Goal: Information Seeking & Learning: Learn about a topic

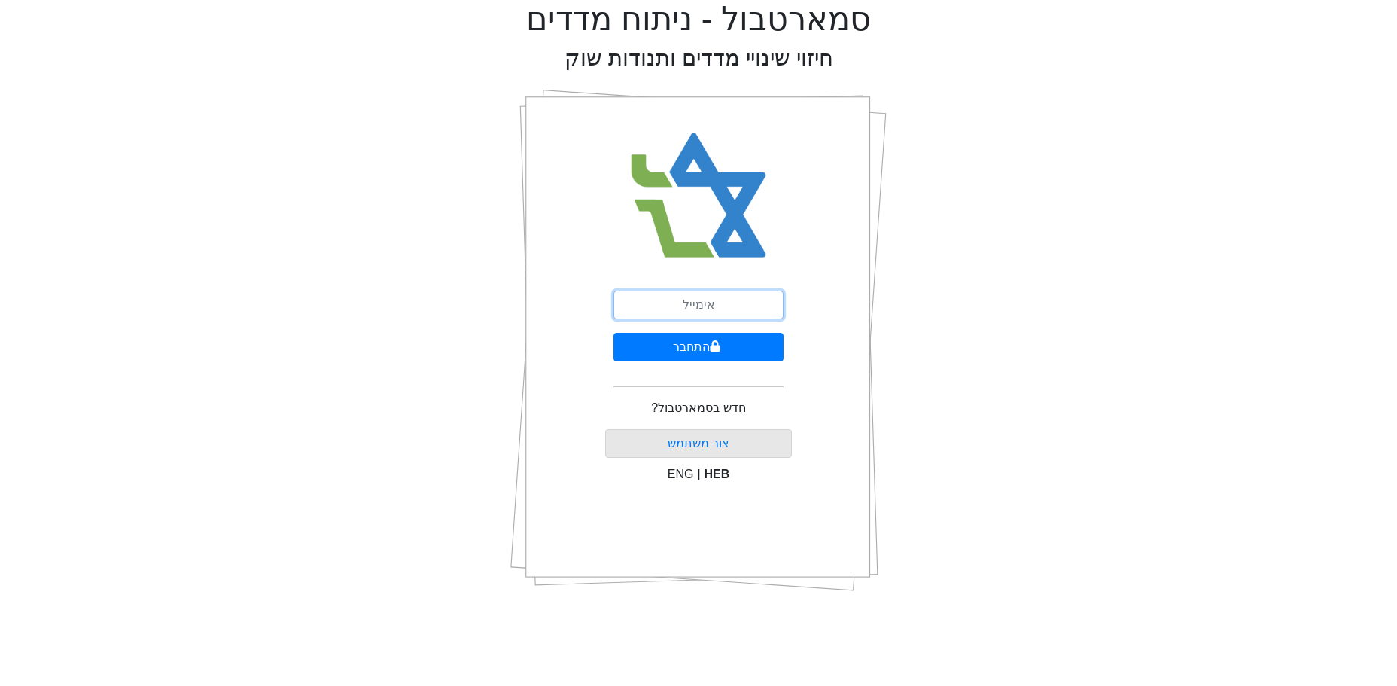
click at [658, 309] on input "email" at bounding box center [698, 304] width 170 height 29
type input "ט"
type input "[EMAIL_ADDRESS][DOMAIN_NAME]"
click at [713, 341] on icon "submit" at bounding box center [715, 345] width 10 height 11
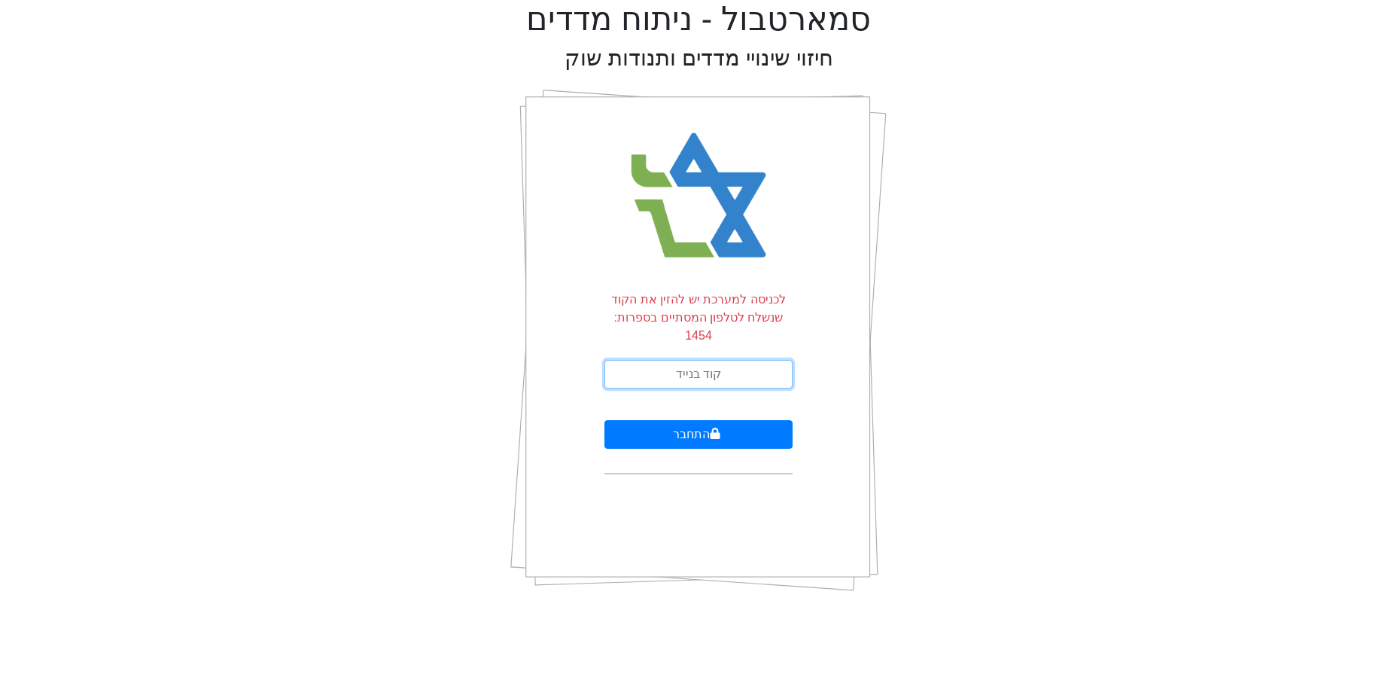
click at [684, 360] on input "text" at bounding box center [698, 374] width 188 height 29
type input "735970"
click at [604, 420] on button "התחבר" at bounding box center [698, 434] width 188 height 29
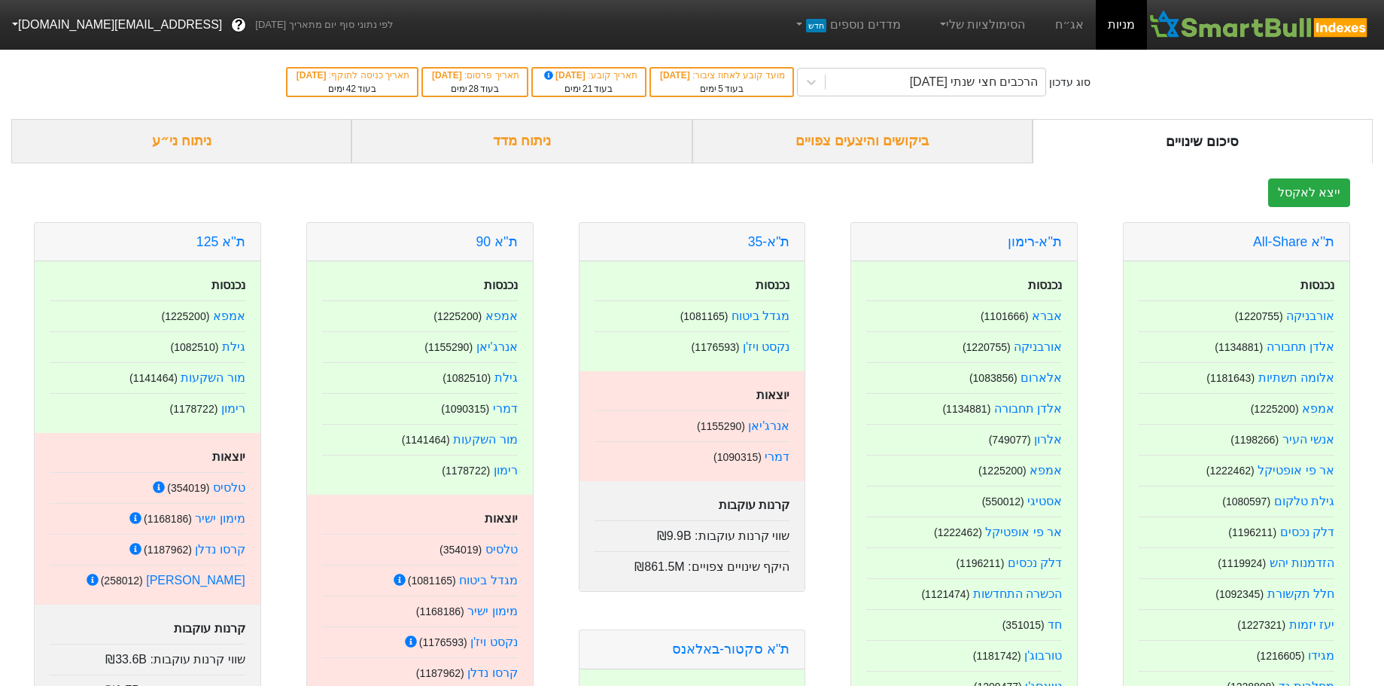
click at [159, 137] on div "ניתוח ני״ע" at bounding box center [181, 141] width 340 height 44
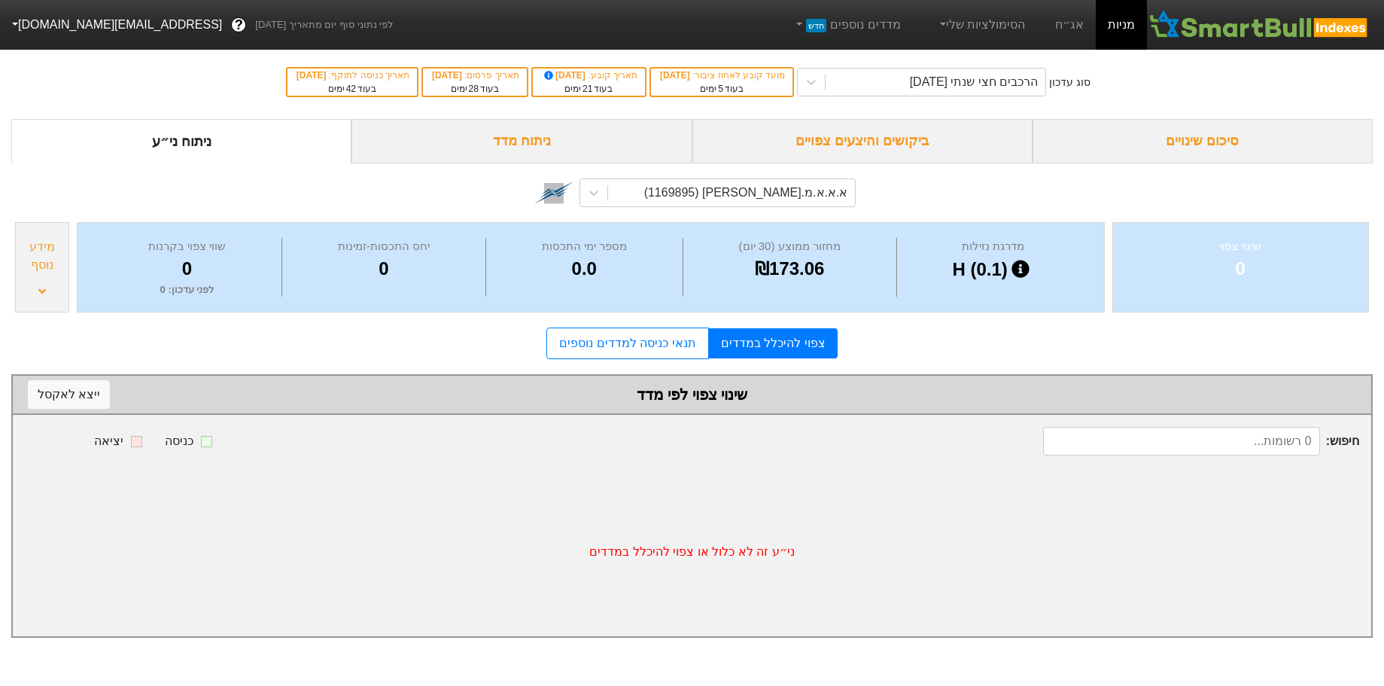
click at [715, 198] on div "א.א.א.מ.[PERSON_NAME] (1169895)" at bounding box center [732, 192] width 248 height 27
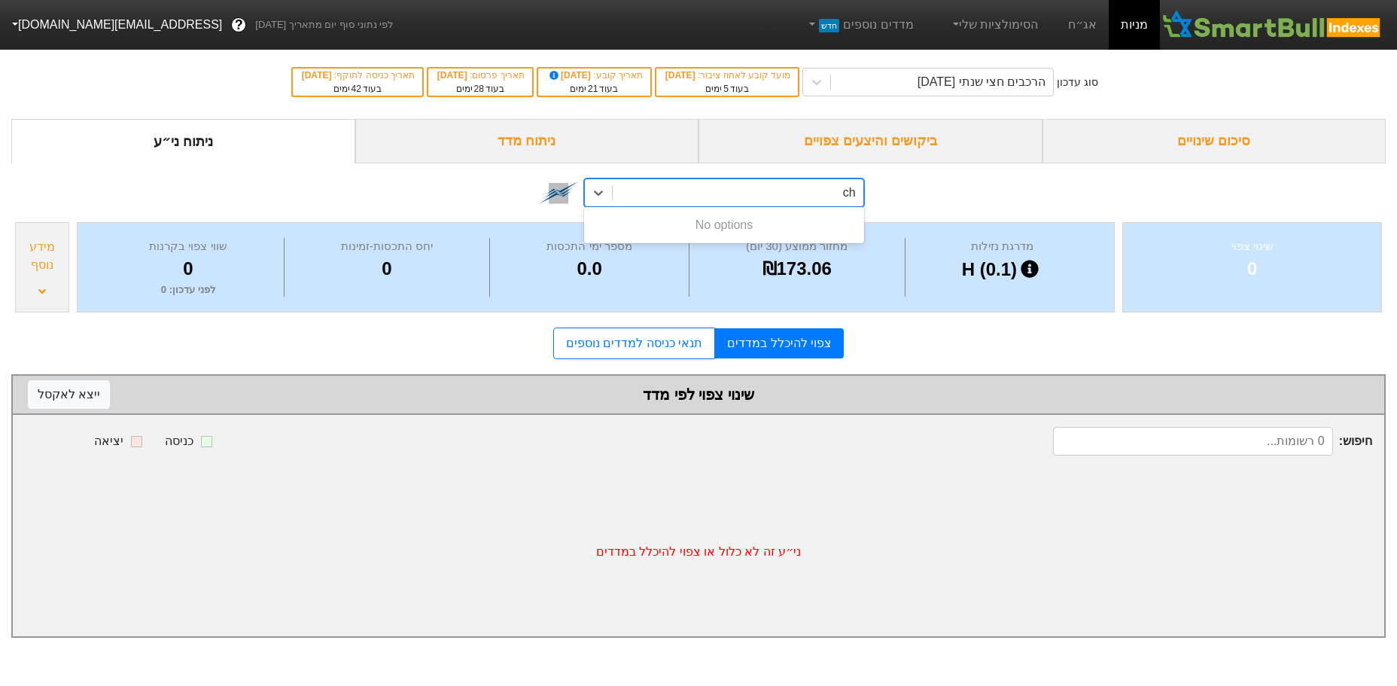
type input "c"
type input "ס"
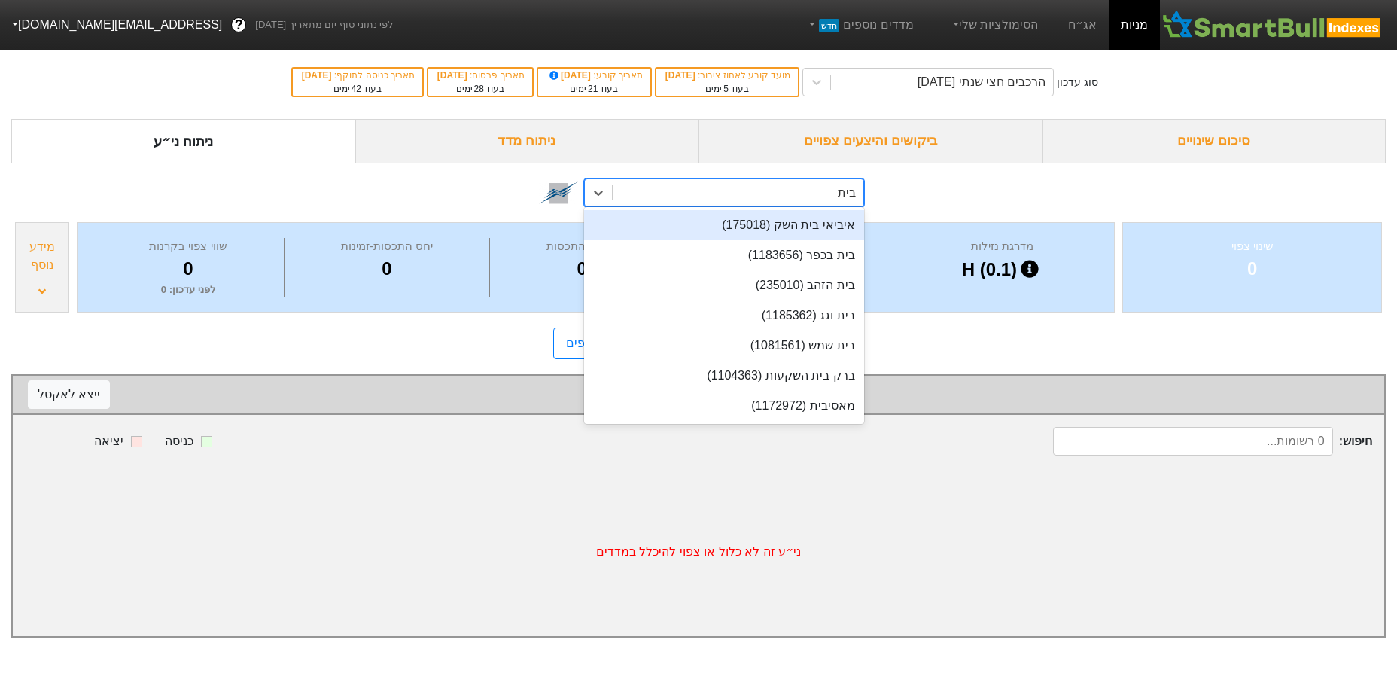
type input "בית ב"
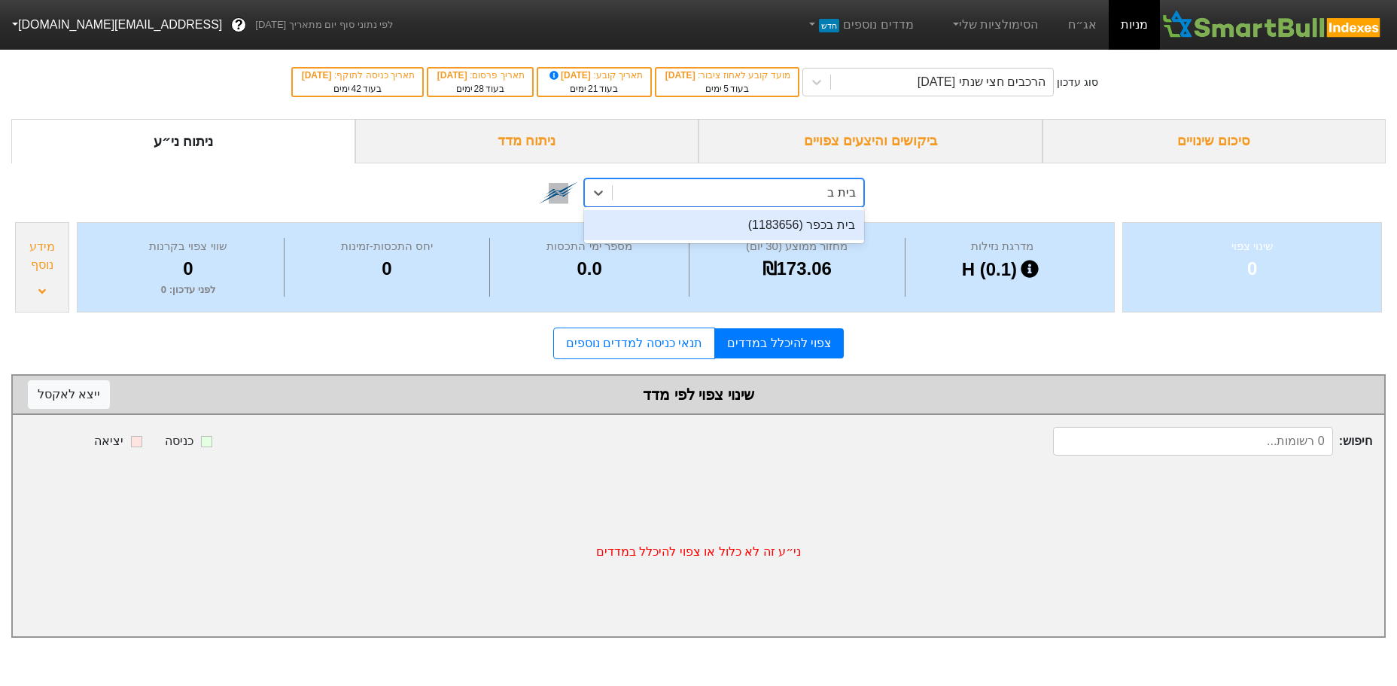
click at [768, 219] on div "בית בכפר (1183656)" at bounding box center [723, 225] width 279 height 30
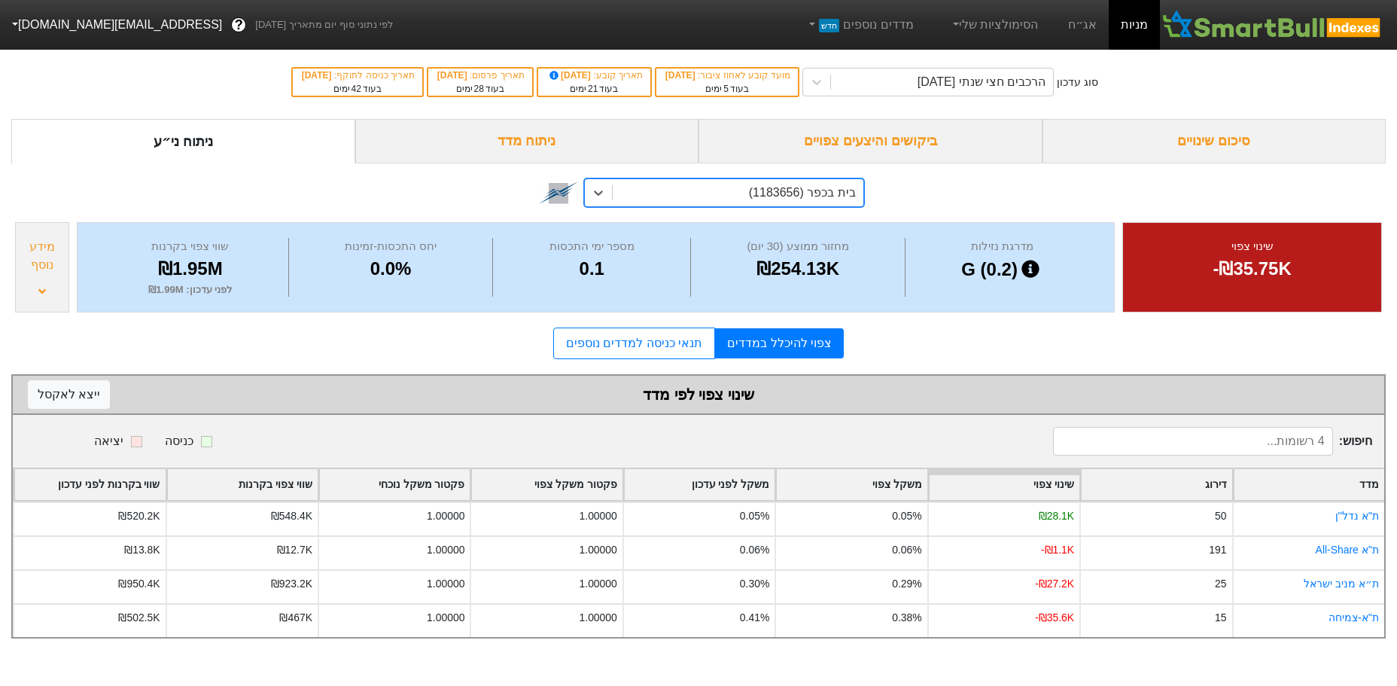
click at [47, 292] on div "מידע נוסף" at bounding box center [42, 267] width 54 height 90
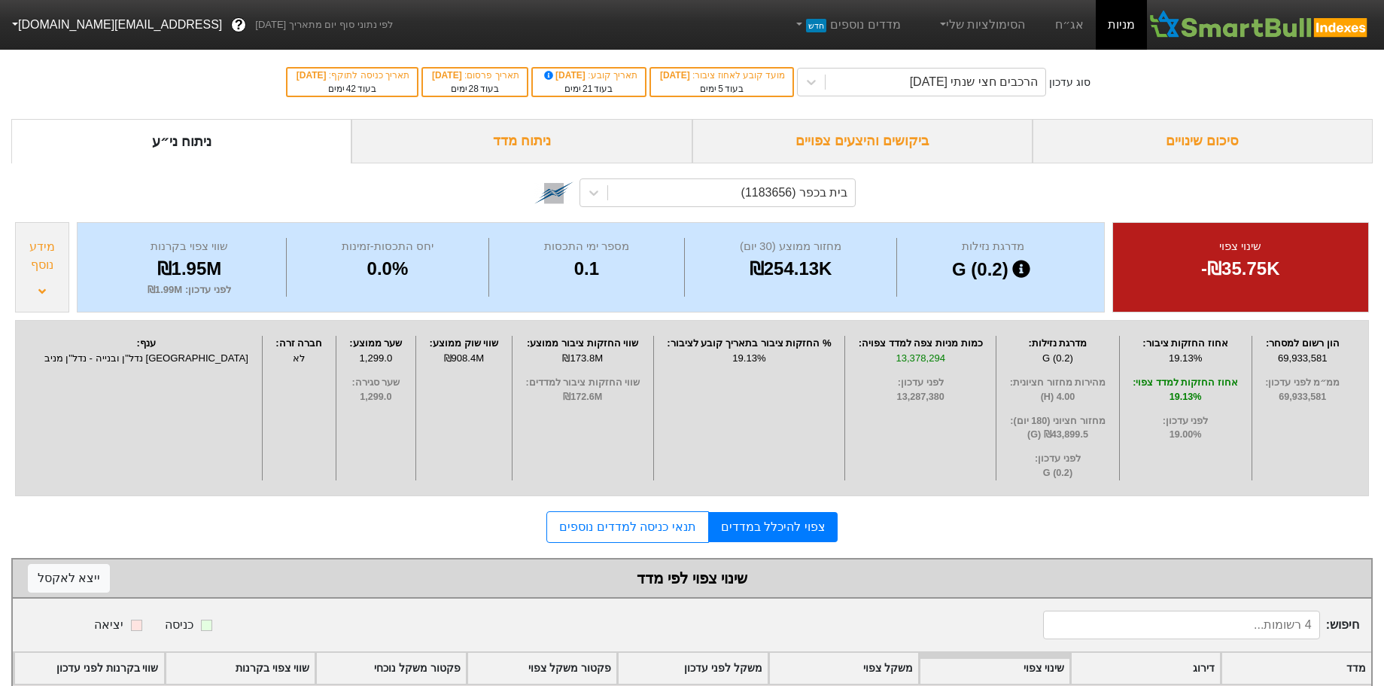
click at [48, 284] on div "מידע נוסף" at bounding box center [42, 267] width 54 height 90
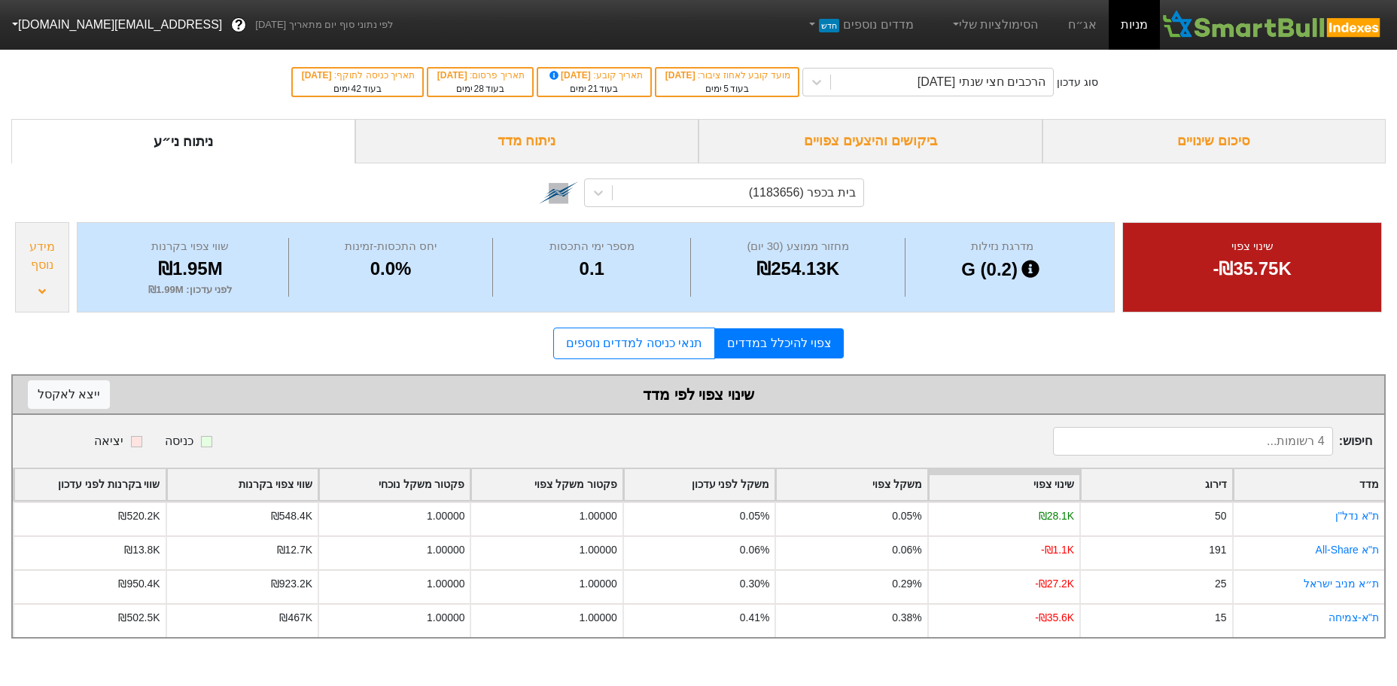
click at [48, 284] on div "מידע נוסף" at bounding box center [42, 267] width 54 height 90
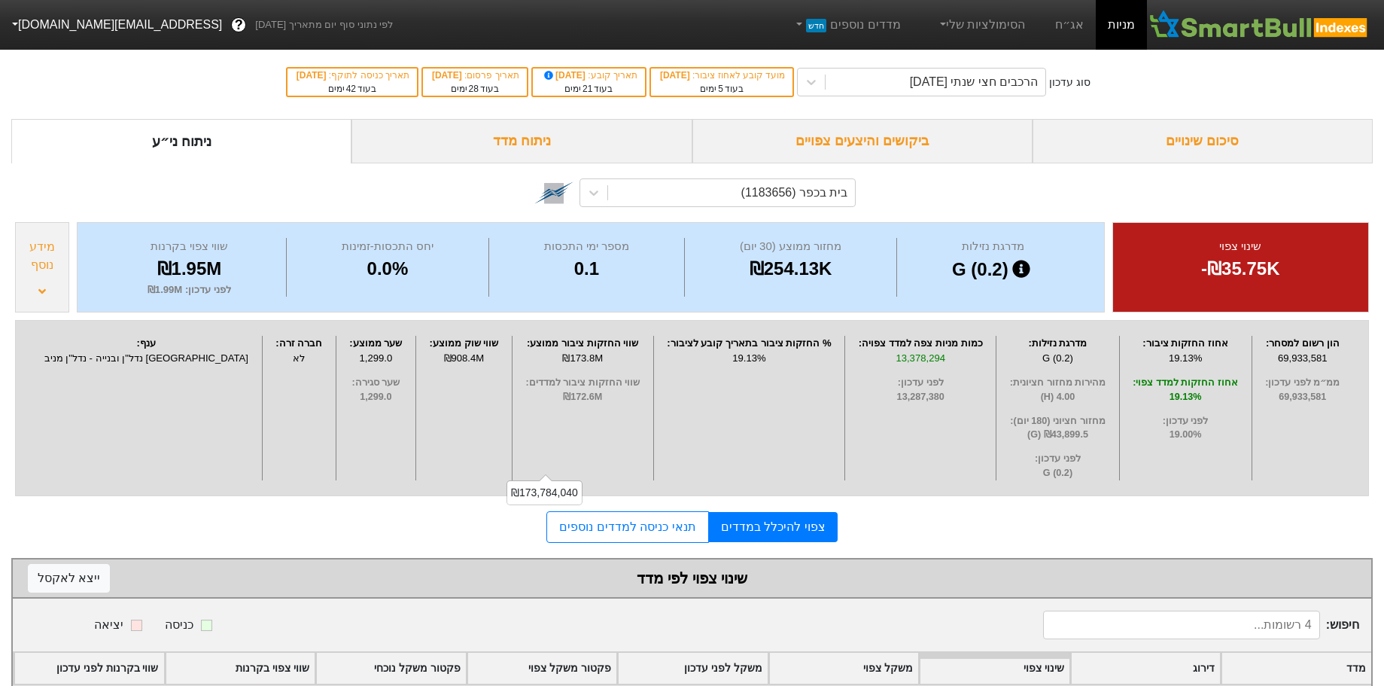
scroll to position [157, 0]
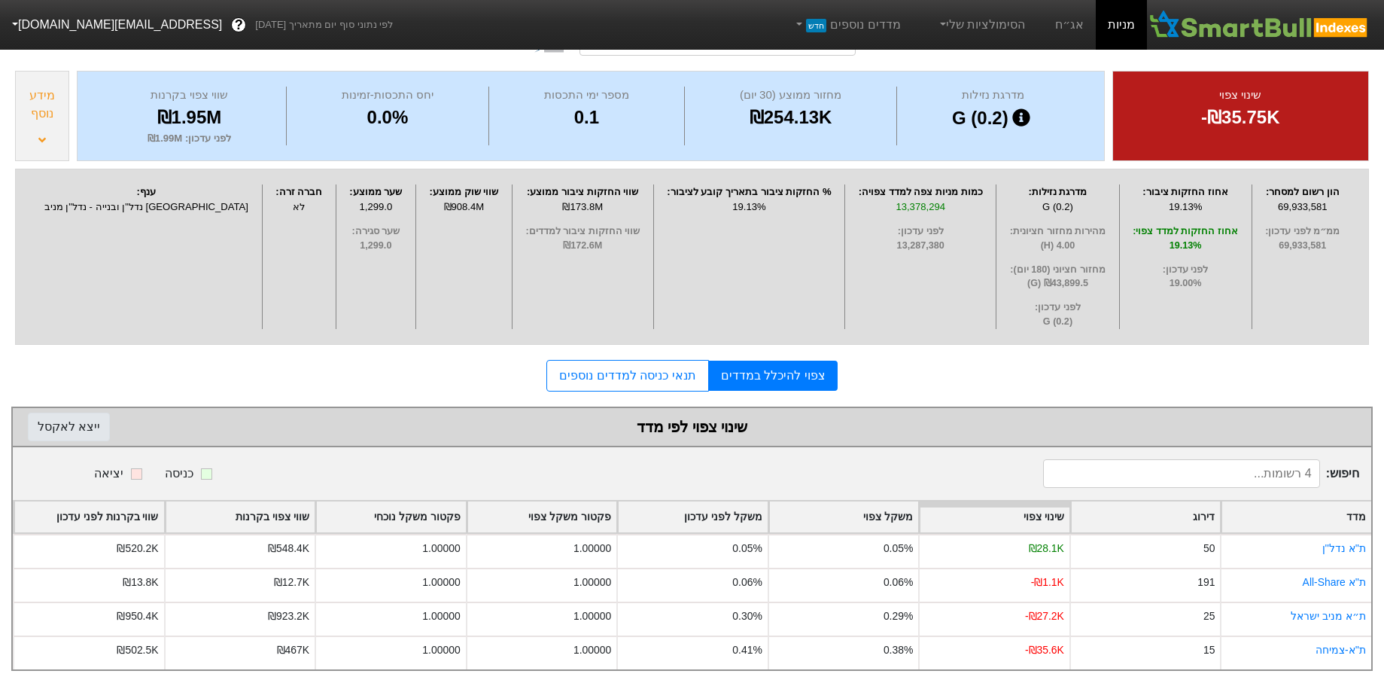
click at [69, 412] on button "ייצא ל אקסל" at bounding box center [69, 426] width 82 height 29
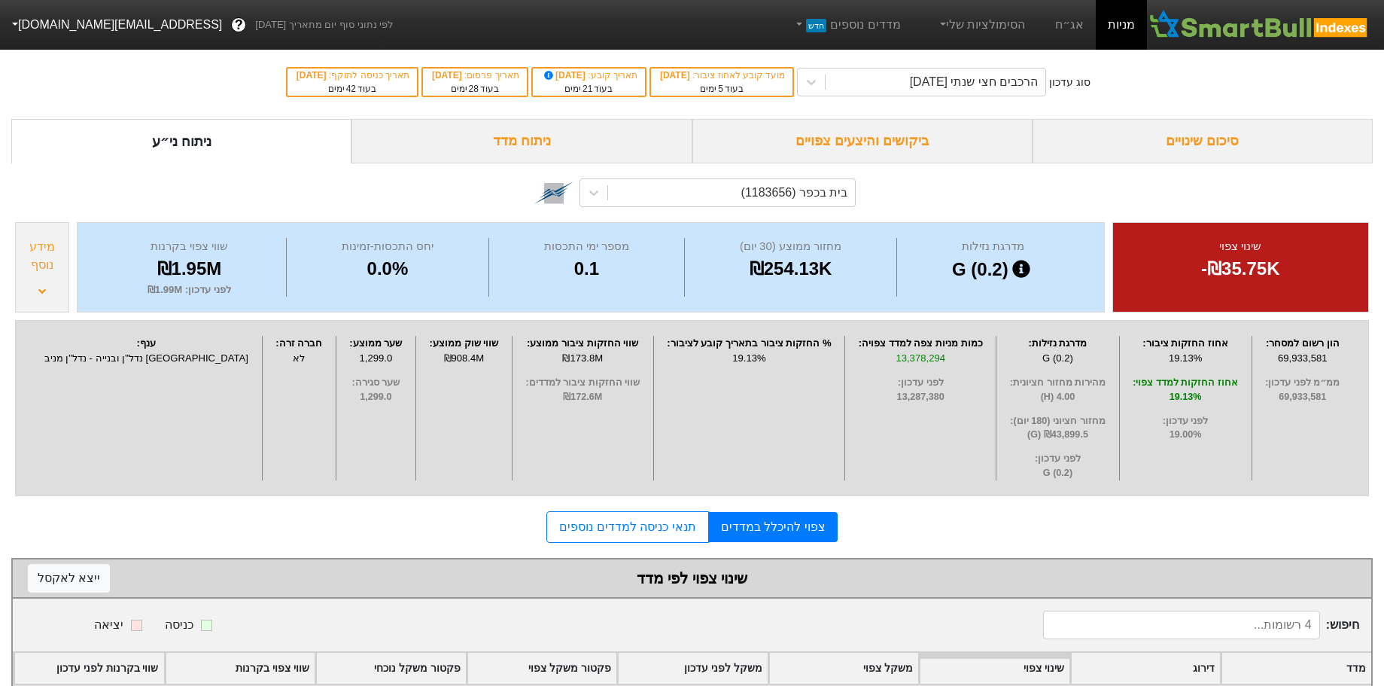
click at [521, 138] on div "ניתוח מדד" at bounding box center [521, 141] width 340 height 44
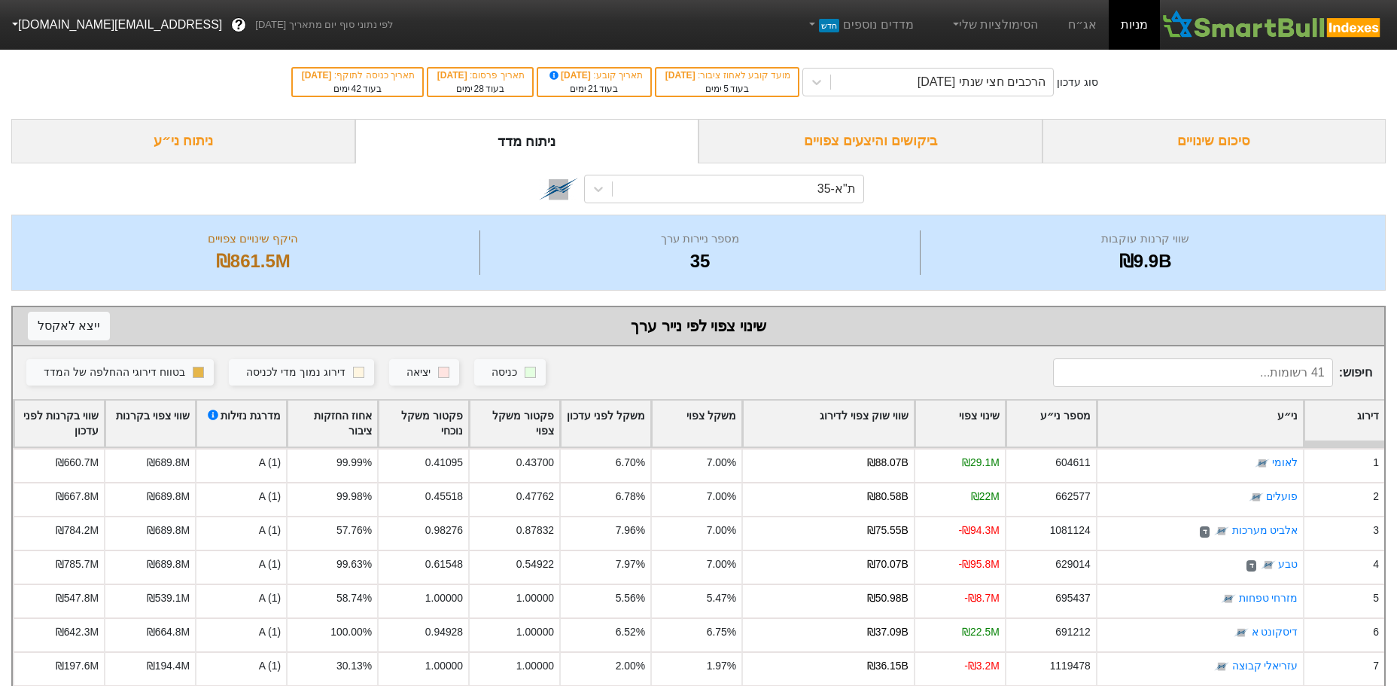
click at [739, 206] on div "ת"א-35" at bounding box center [698, 188] width 1374 height 51
click at [738, 198] on div "ת"א-35" at bounding box center [738, 188] width 250 height 27
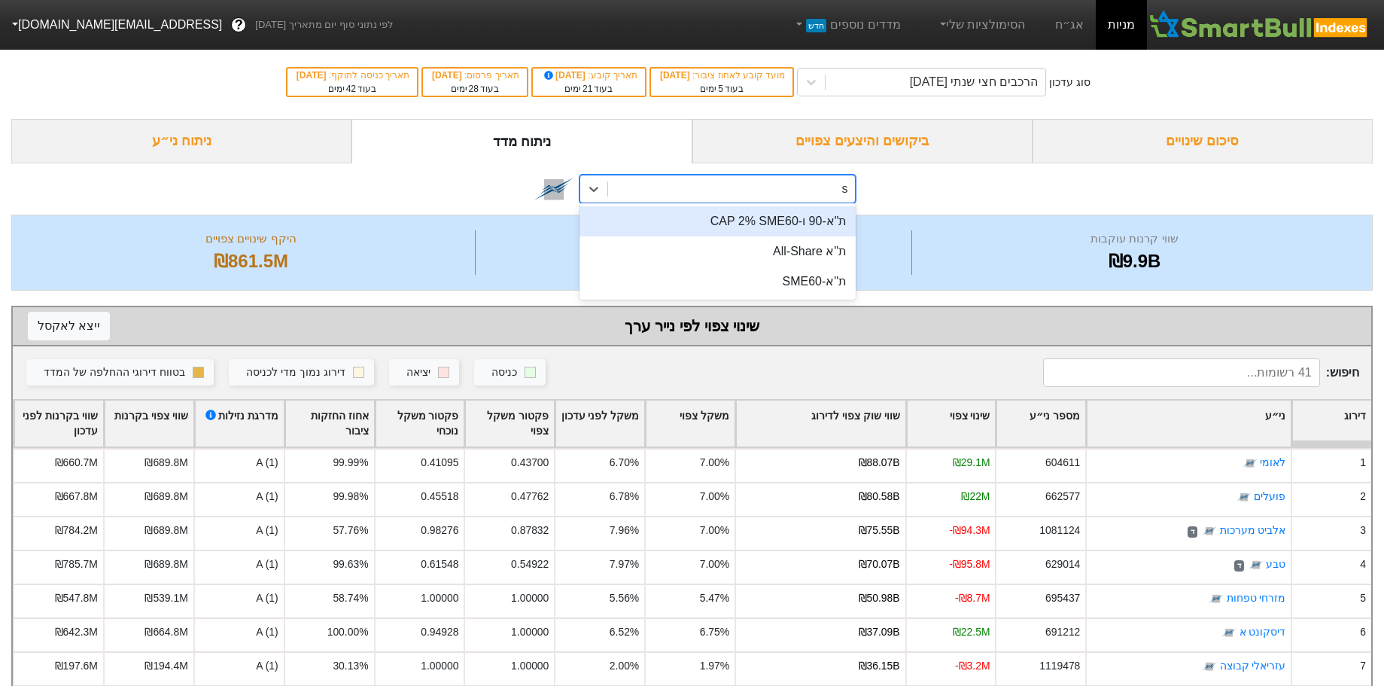
type input "sm"
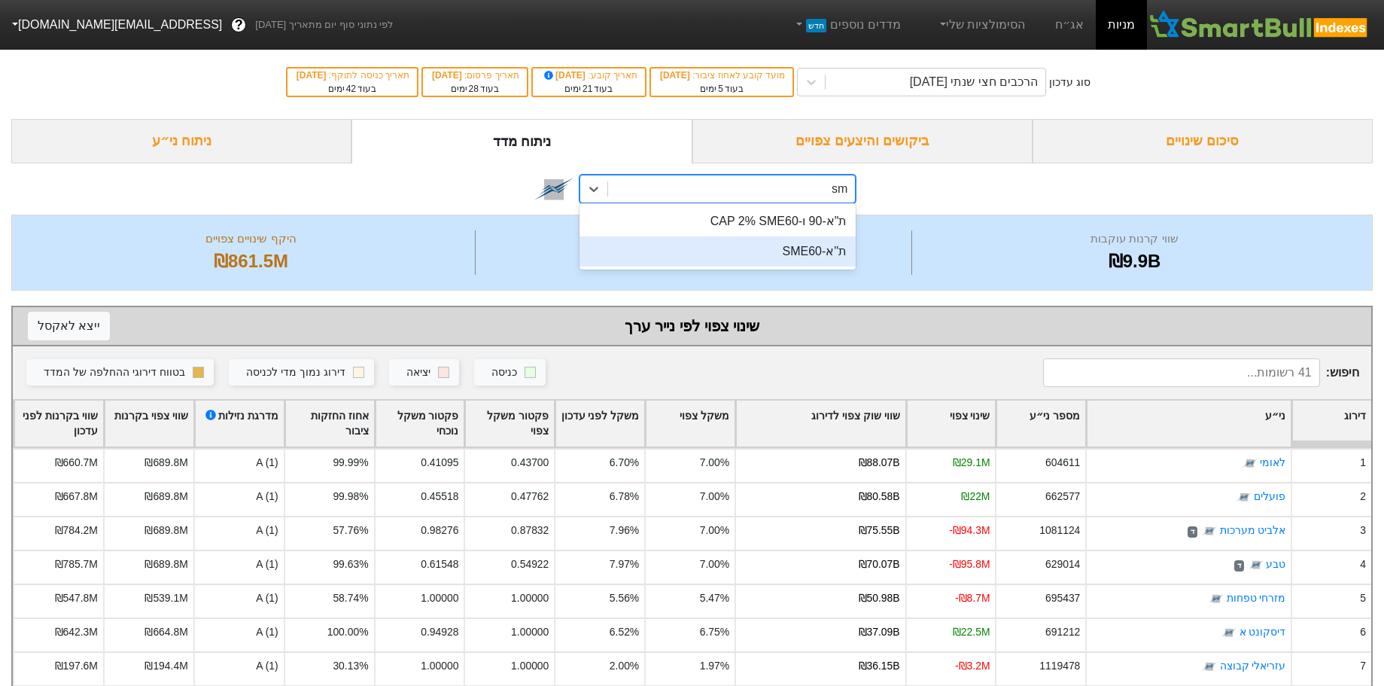
click at [811, 248] on div "ת''א-SME60" at bounding box center [717, 251] width 277 height 30
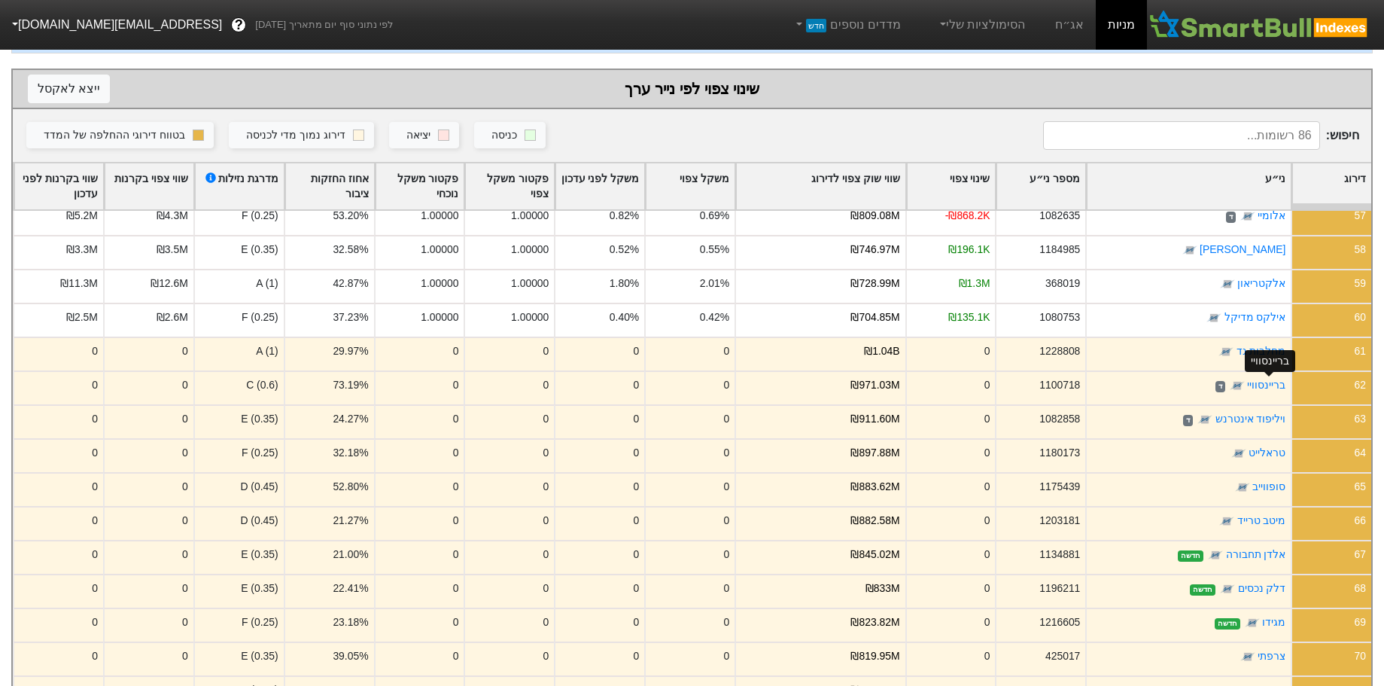
scroll to position [1708, 0]
